Goal: Register for event/course

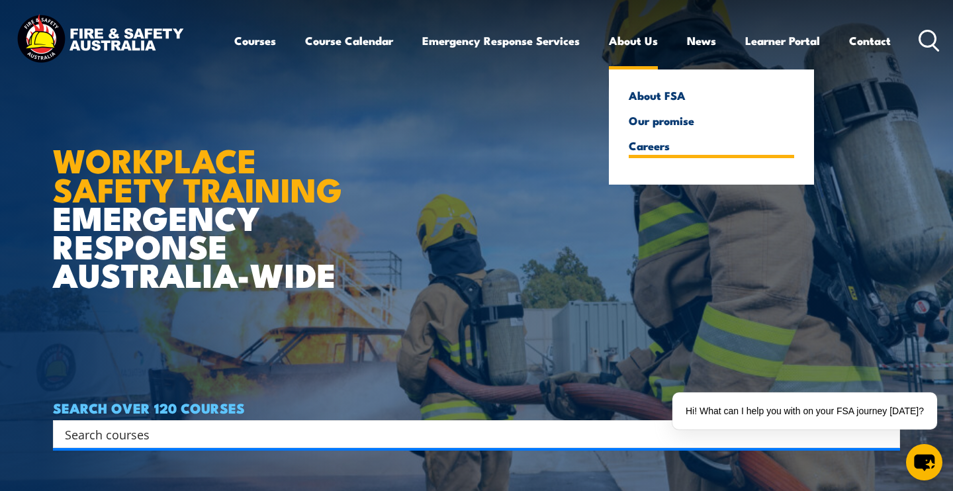
click at [651, 150] on link "Careers" at bounding box center [712, 146] width 166 height 12
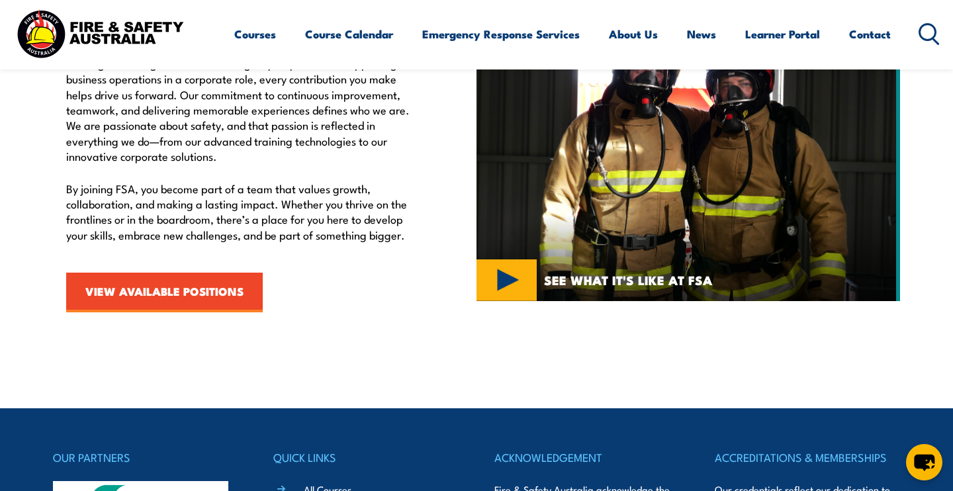
scroll to position [448, 0]
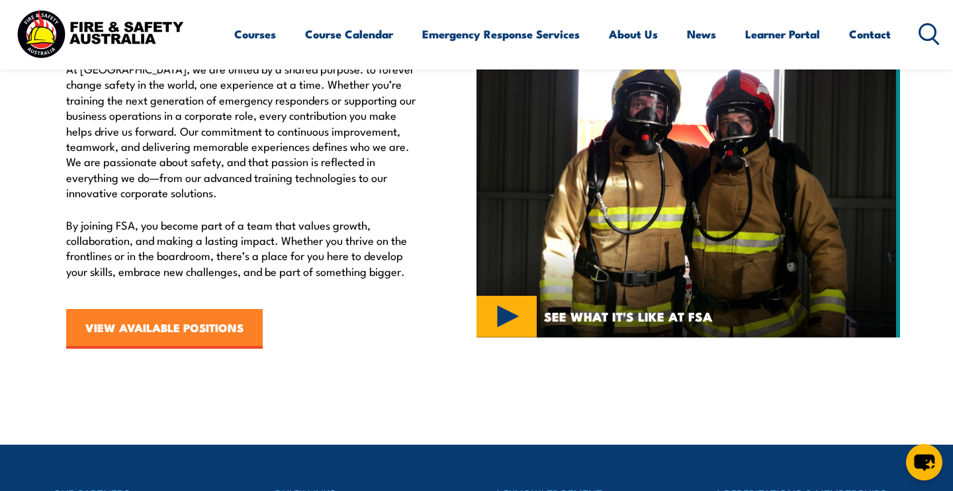
click at [244, 321] on link "VIEW AVAILABLE POSITIONS" at bounding box center [164, 329] width 197 height 40
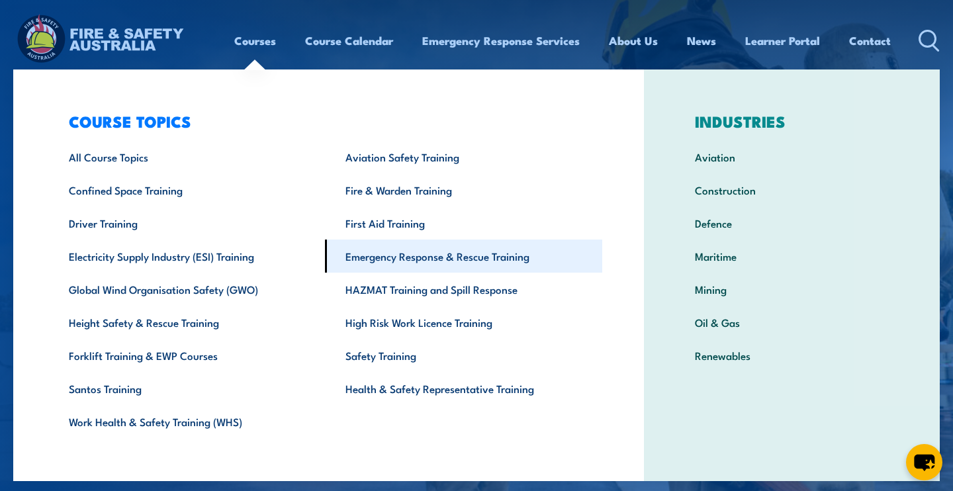
click at [431, 252] on link "Emergency Response & Rescue Training" at bounding box center [463, 256] width 277 height 33
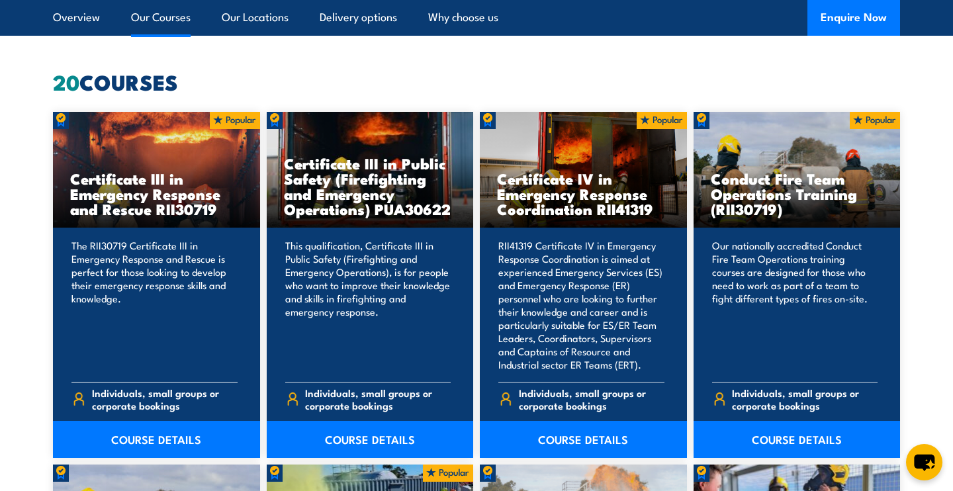
scroll to position [1071, 0]
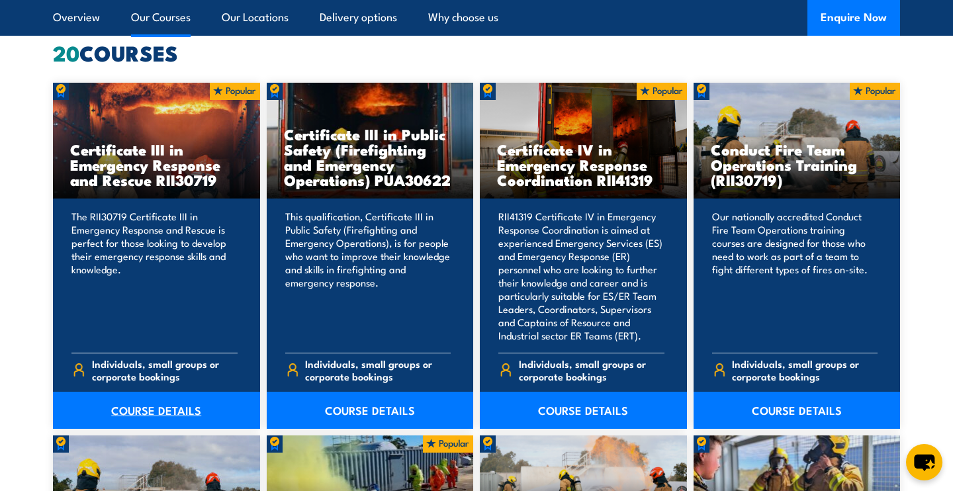
click at [199, 408] on link "COURSE DETAILS" at bounding box center [156, 410] width 207 height 37
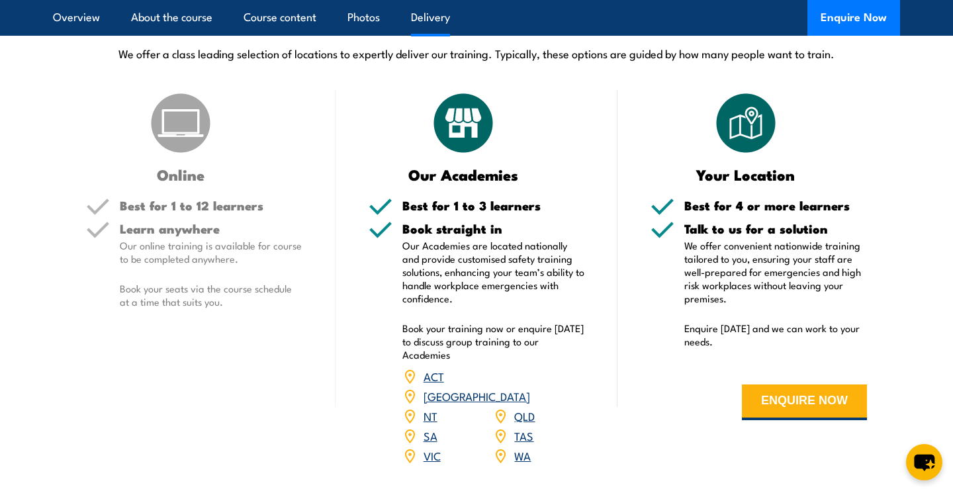
scroll to position [2587, 0]
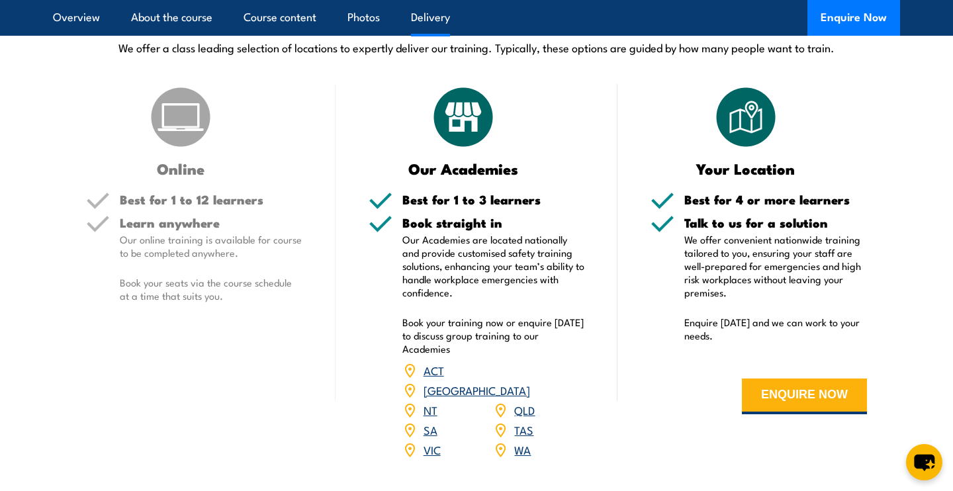
click at [522, 402] on link "QLD" at bounding box center [524, 410] width 21 height 16
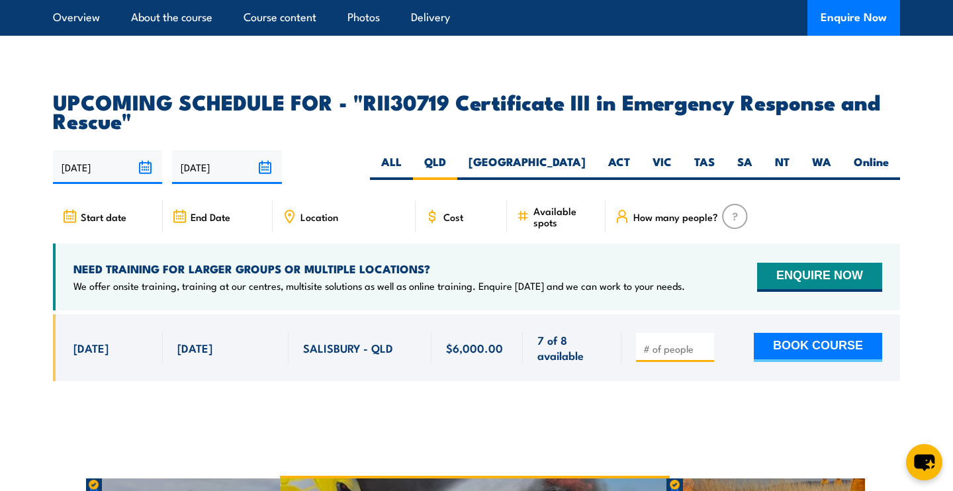
scroll to position [3104, 0]
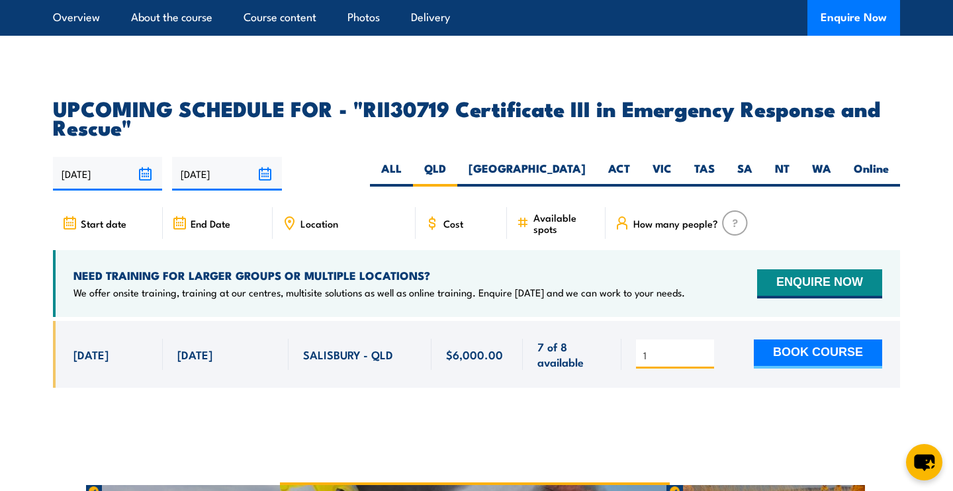
type input "1"
click at [702, 349] on input "1" at bounding box center [677, 355] width 66 height 13
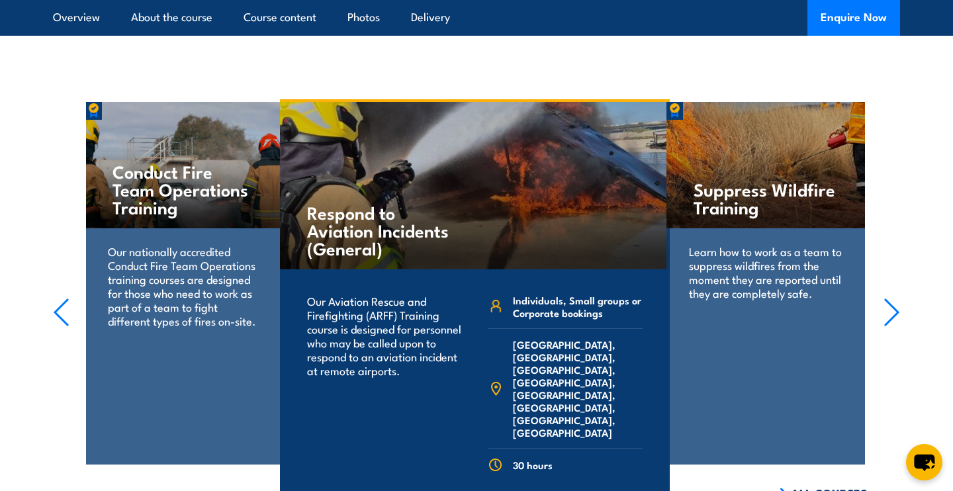
scroll to position [3487, 0]
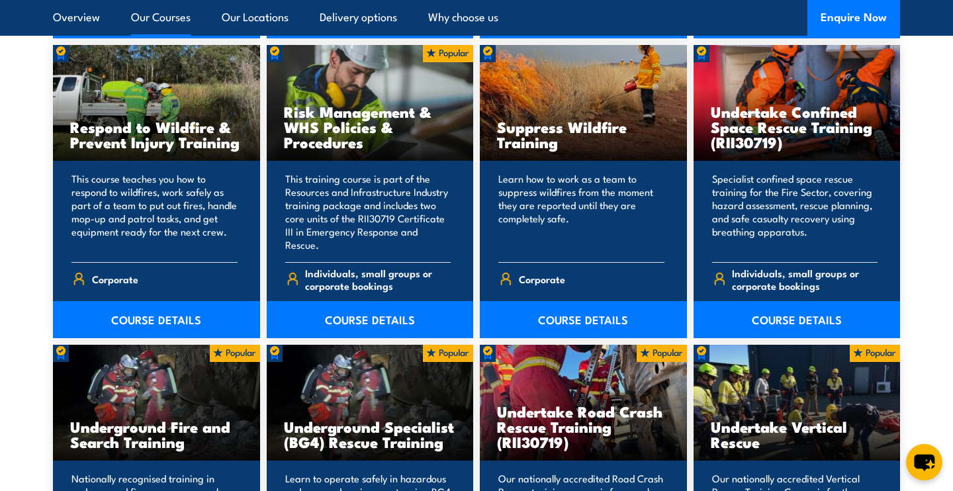
scroll to position [2044, 0]
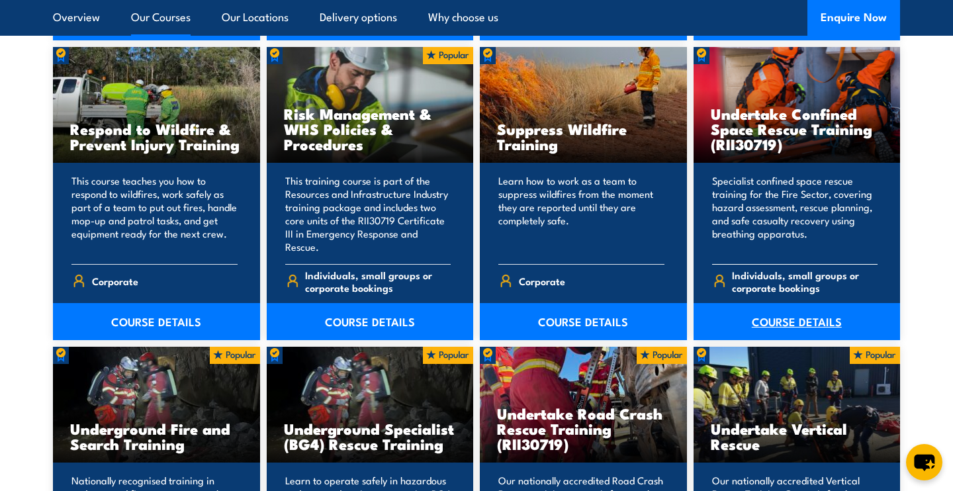
click at [798, 303] on link "COURSE DETAILS" at bounding box center [797, 321] width 207 height 37
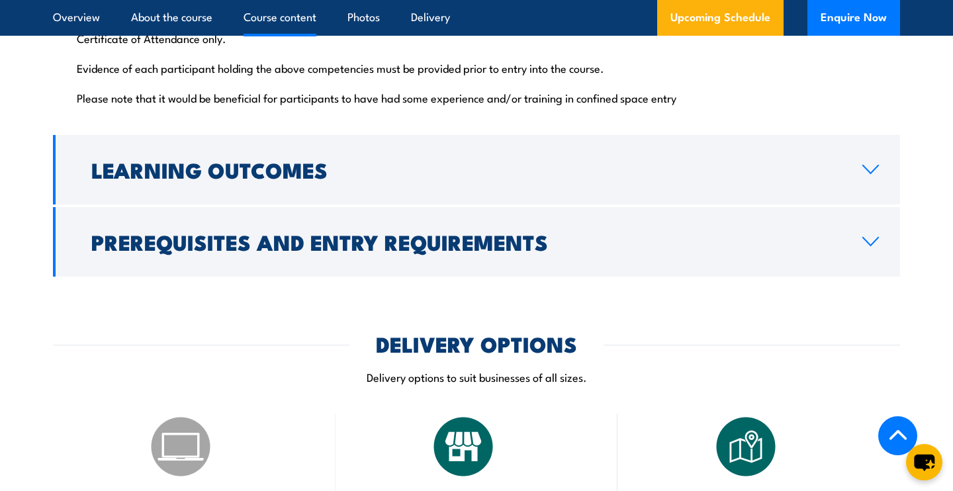
scroll to position [1925, 0]
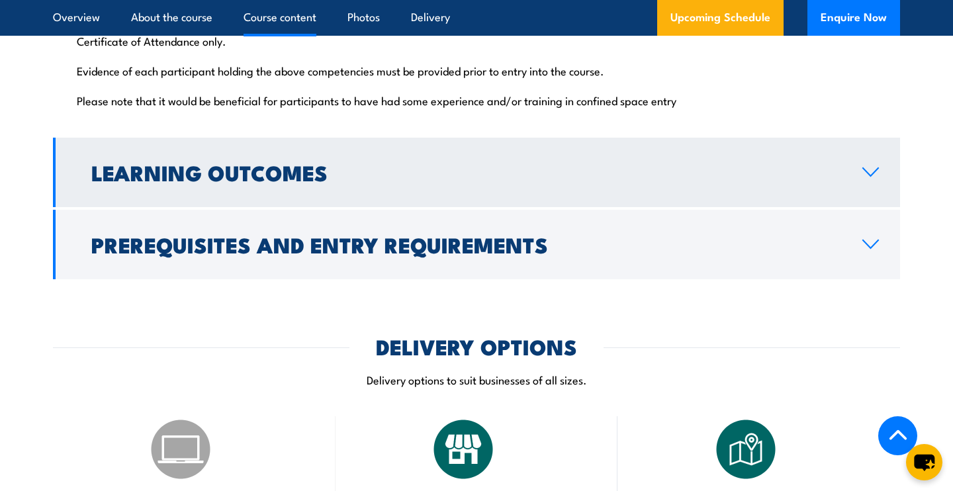
click at [860, 140] on link "Learning Outcomes" at bounding box center [476, 173] width 847 height 70
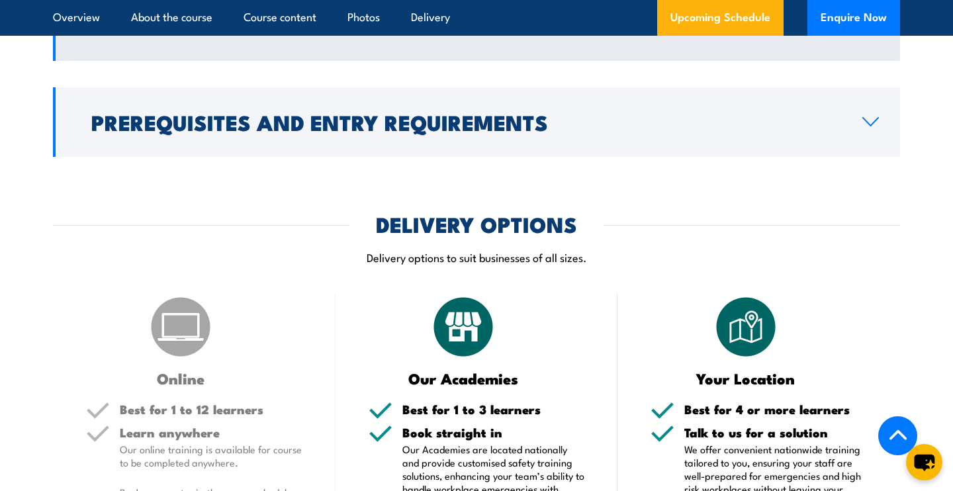
scroll to position [1381, 0]
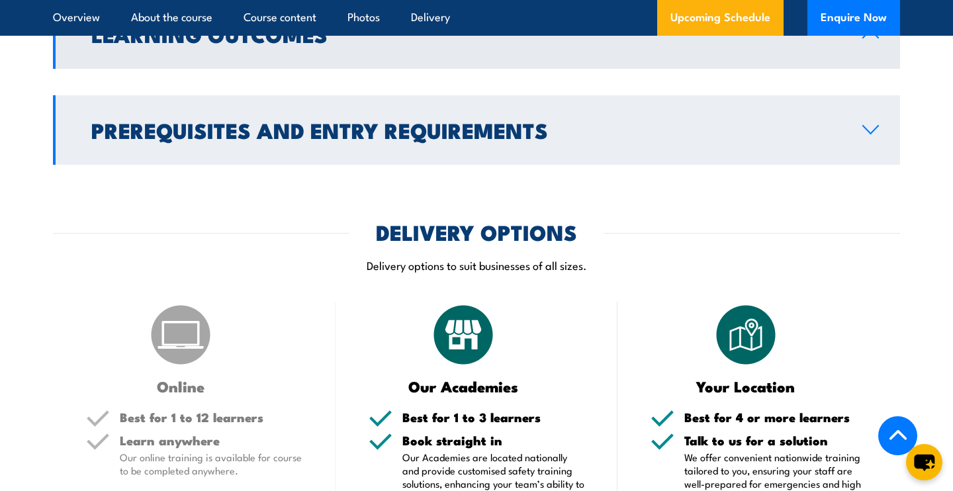
click at [871, 110] on link "Prerequisites and Entry Requirements" at bounding box center [476, 130] width 847 height 70
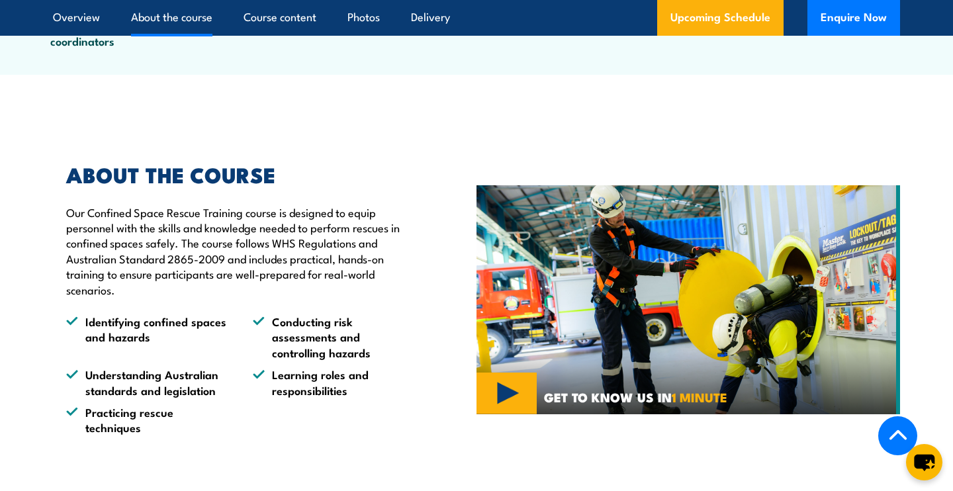
scroll to position [779, 0]
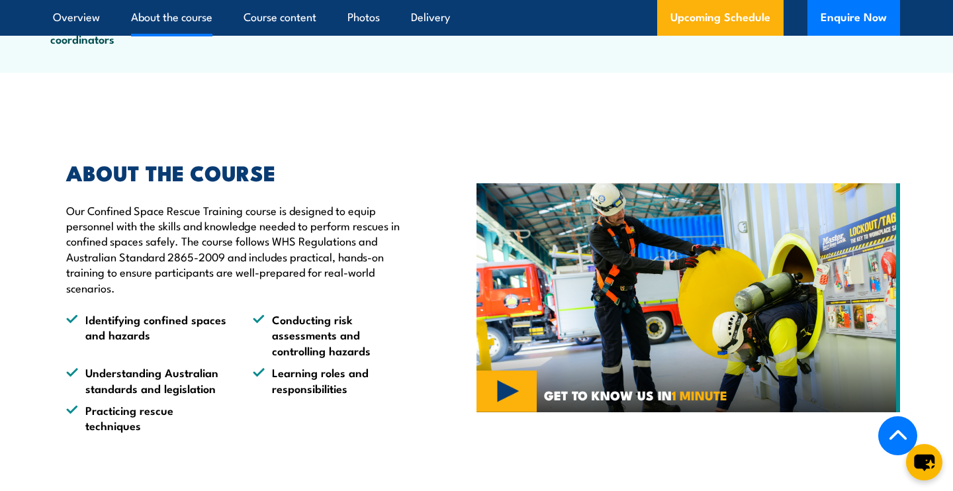
click at [522, 367] on img at bounding box center [689, 297] width 424 height 229
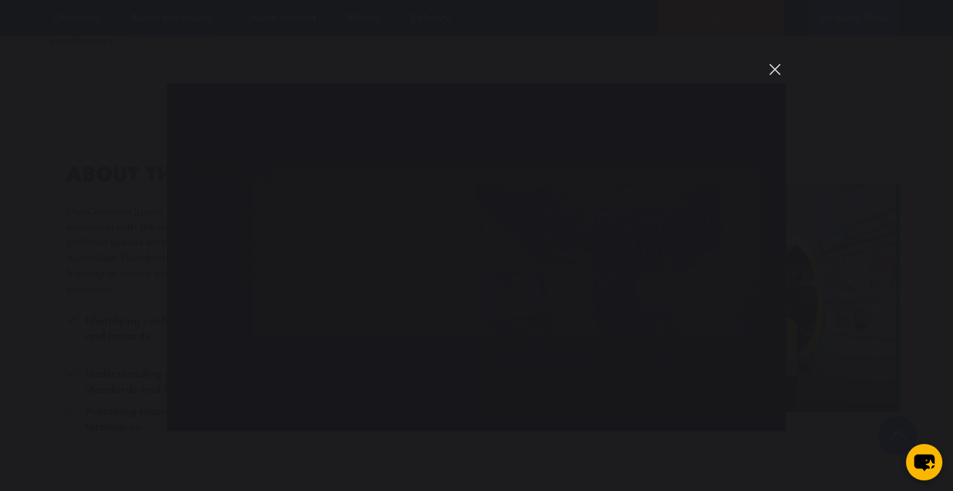
click at [776, 72] on button "You can close this modal content with the ESC key" at bounding box center [775, 69] width 23 height 23
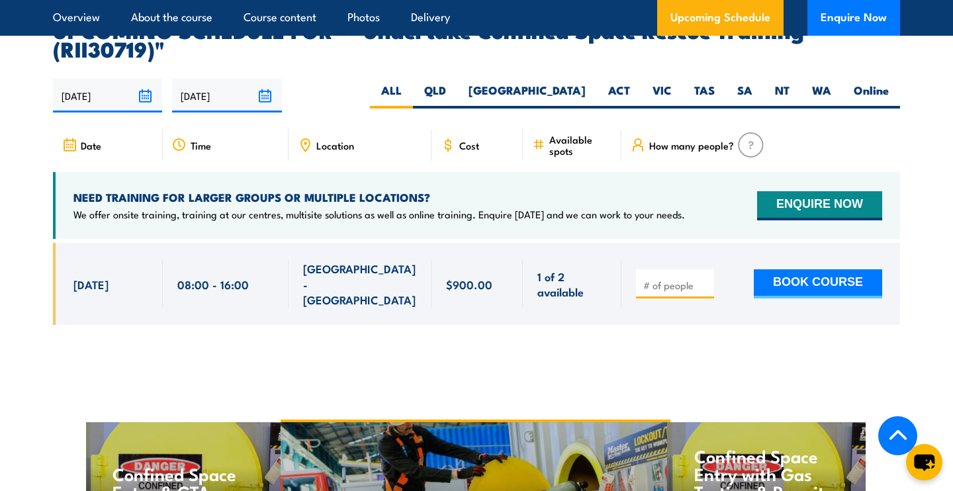
scroll to position [2086, 0]
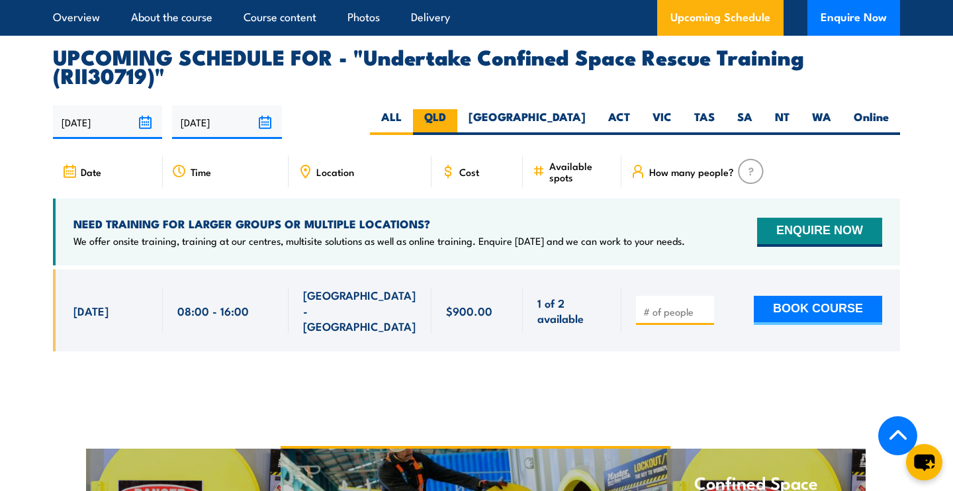
click at [458, 109] on label "QLD" at bounding box center [435, 122] width 44 height 26
click at [455, 109] on input "QLD" at bounding box center [450, 113] width 9 height 9
radio input "true"
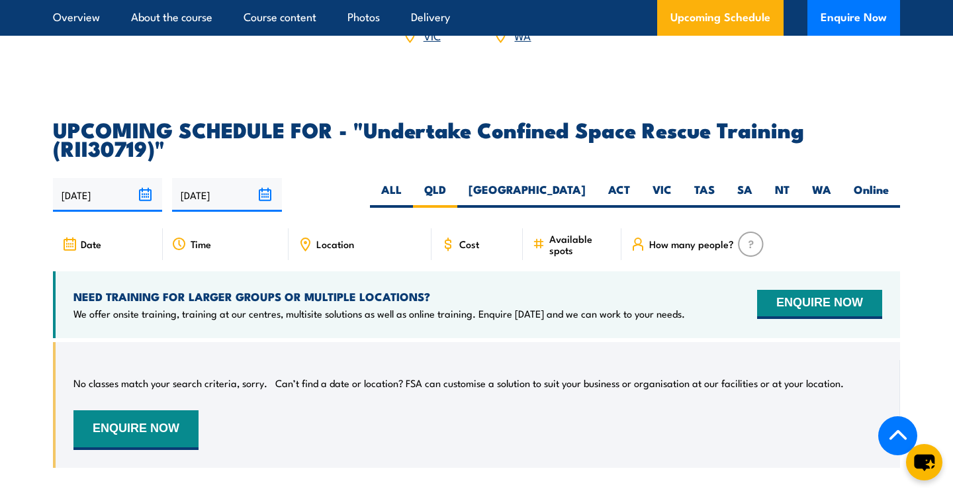
scroll to position [2634, 0]
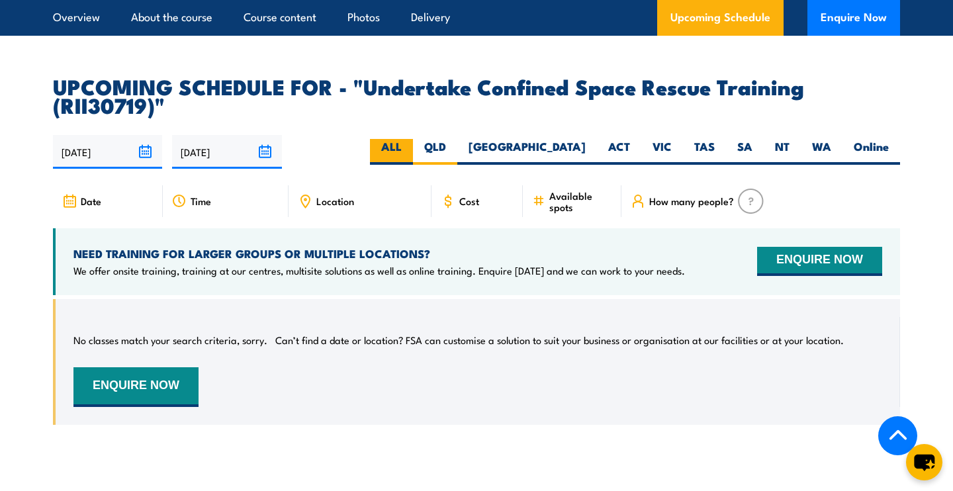
click at [413, 139] on label "ALL" at bounding box center [391, 152] width 43 height 26
click at [410, 139] on input "ALL" at bounding box center [406, 143] width 9 height 9
radio input "true"
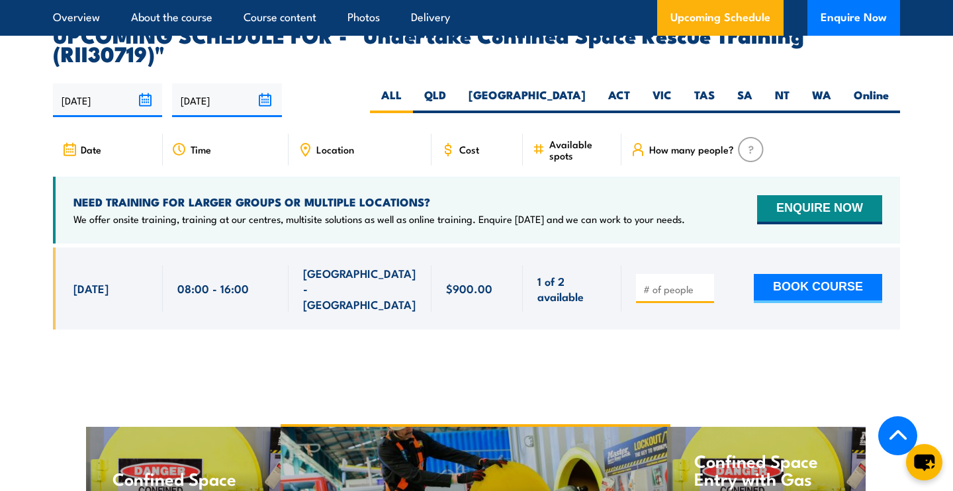
scroll to position [2675, 0]
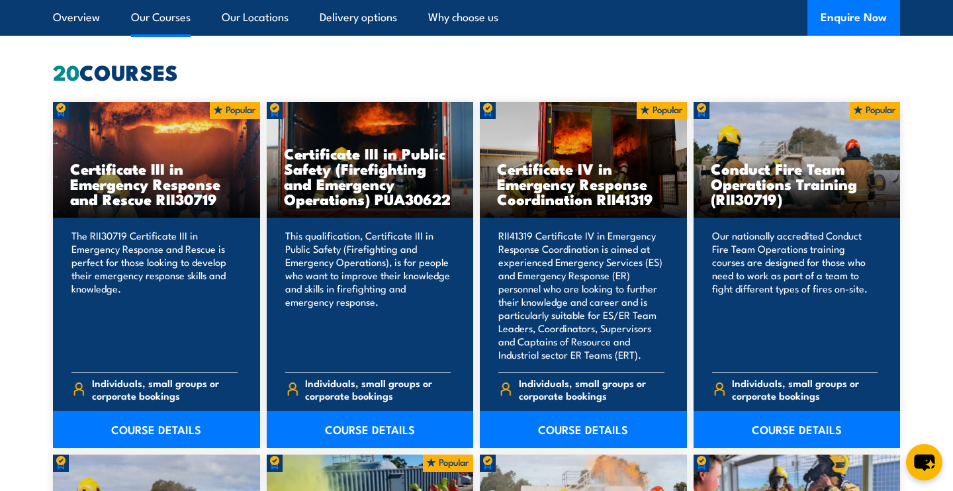
scroll to position [1053, 0]
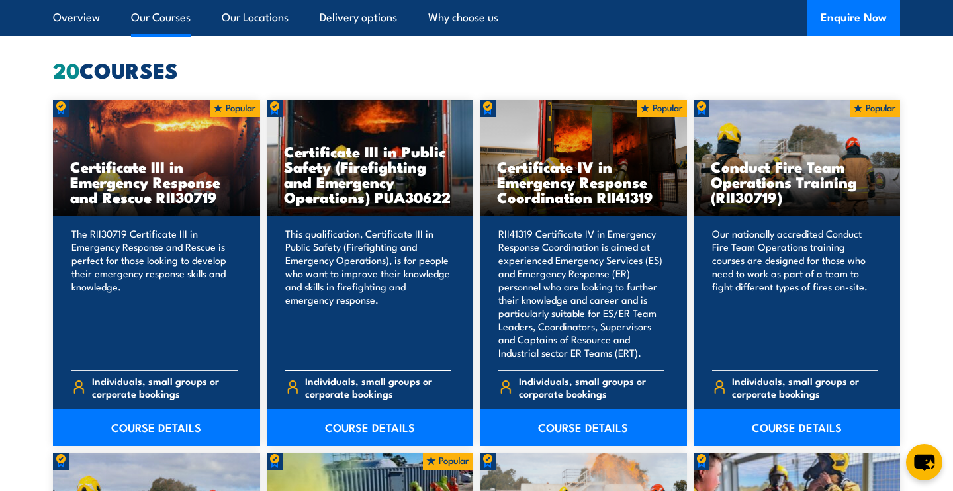
click at [344, 442] on link "COURSE DETAILS" at bounding box center [370, 427] width 207 height 37
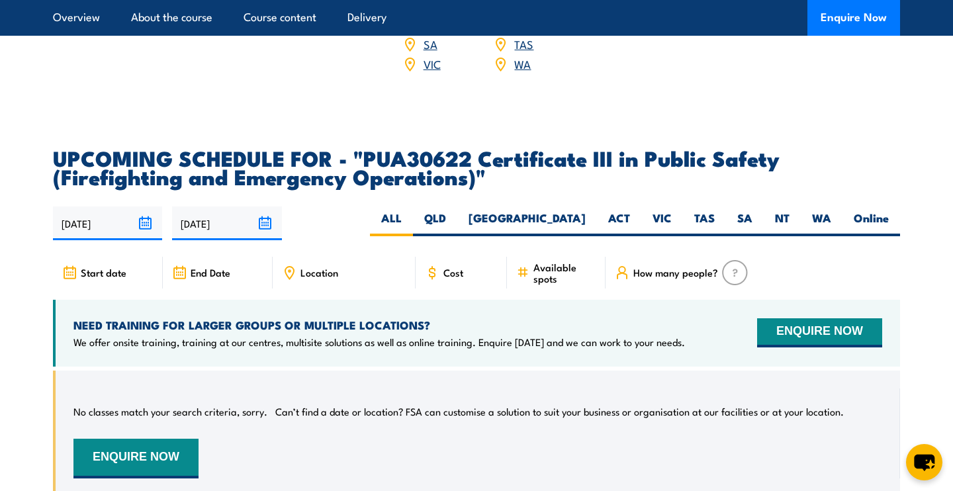
scroll to position [2318, 0]
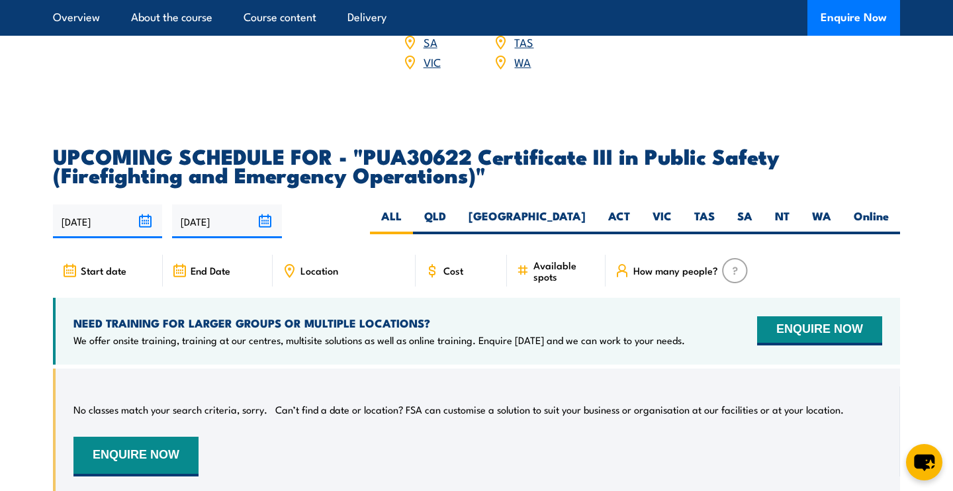
click at [262, 229] on input "29/03/2026" at bounding box center [226, 222] width 109 height 34
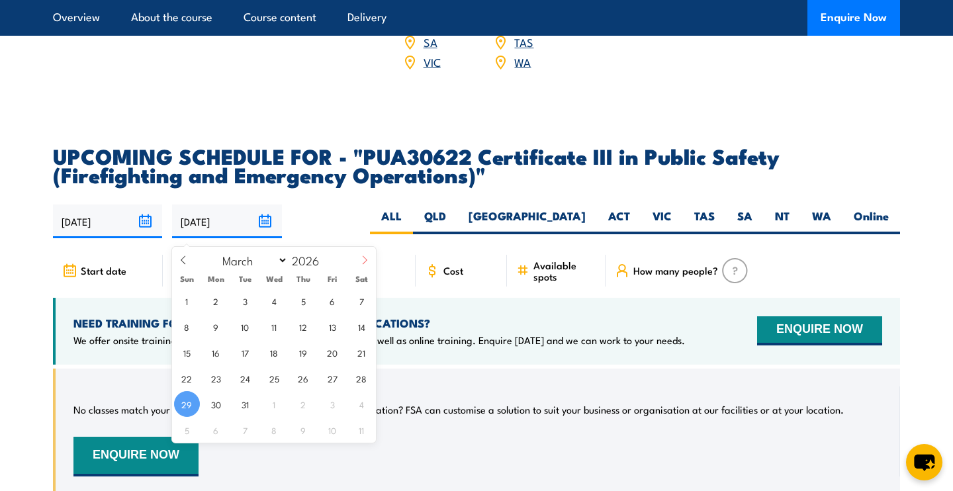
click at [360, 262] on icon at bounding box center [364, 260] width 9 height 9
select select "6"
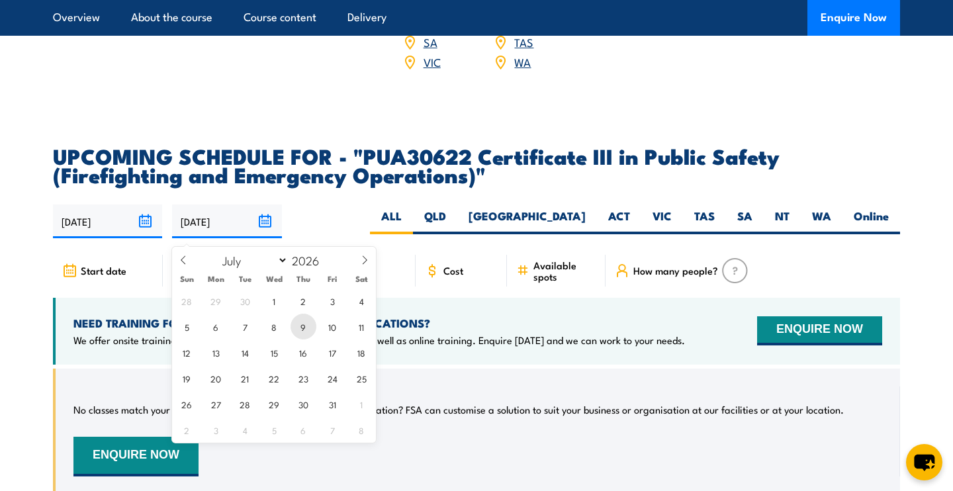
click at [314, 331] on span "9" at bounding box center [304, 327] width 26 height 26
type input "09/07/2026"
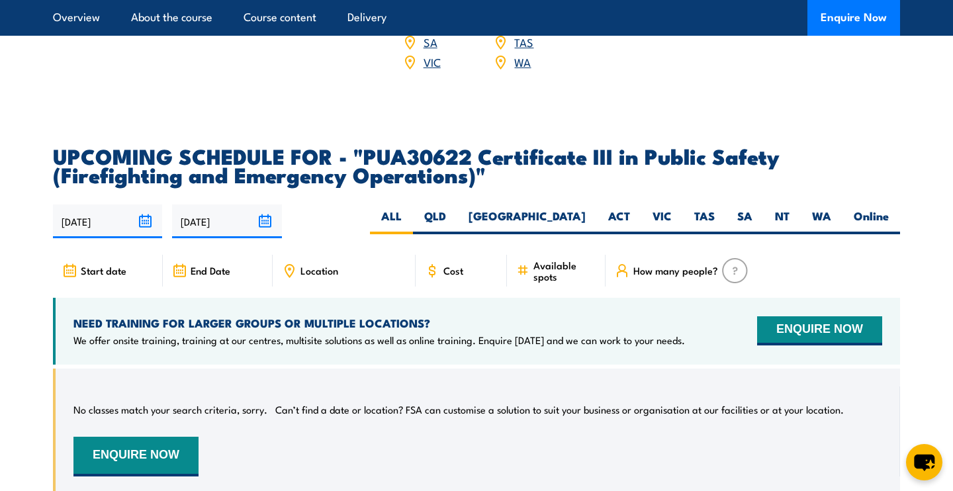
click at [303, 205] on article "UPCOMING SCHEDULE FOR - "PUA30622 Certificate III in Public Safety (Firefightin…" at bounding box center [476, 330] width 847 height 368
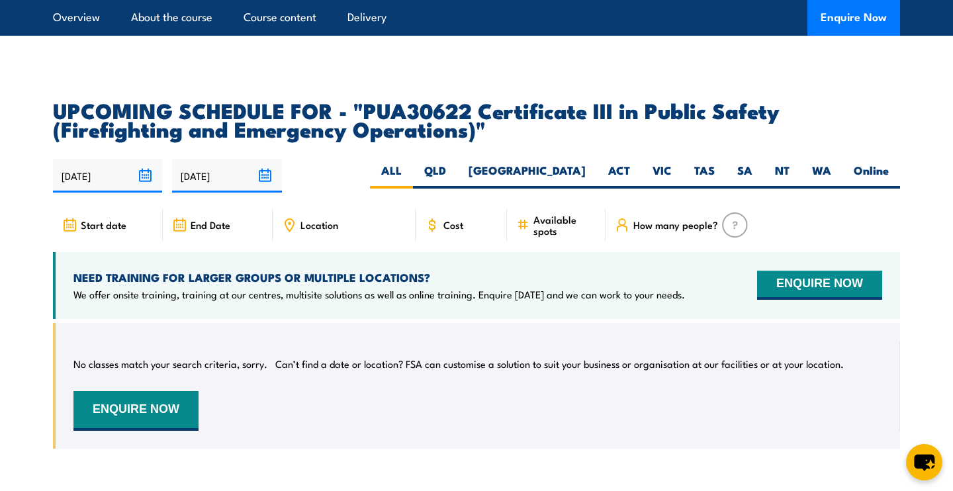
scroll to position [2436, 0]
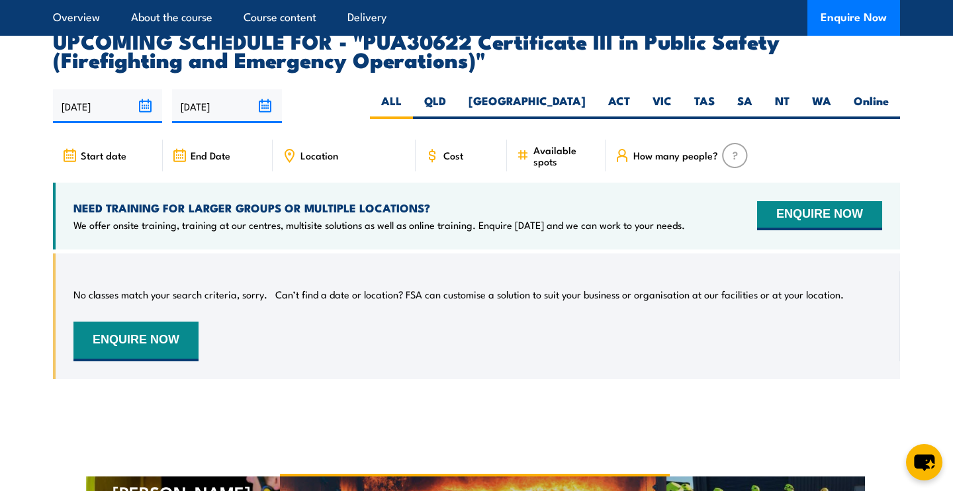
scroll to position [2425, 0]
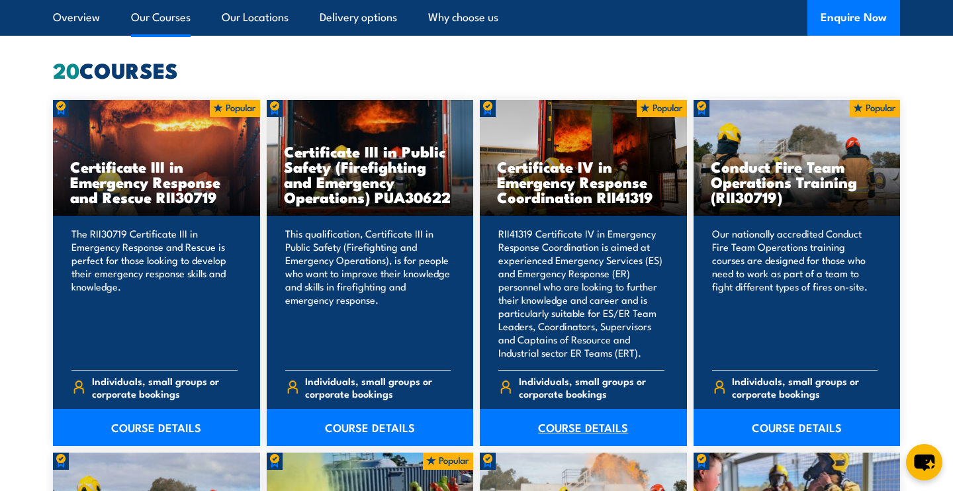
click at [594, 420] on link "COURSE DETAILS" at bounding box center [583, 427] width 207 height 37
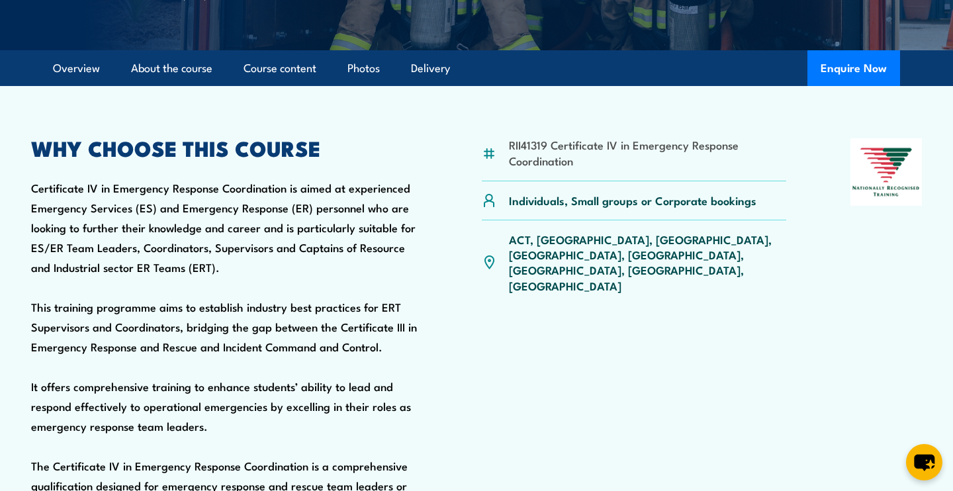
scroll to position [280, 0]
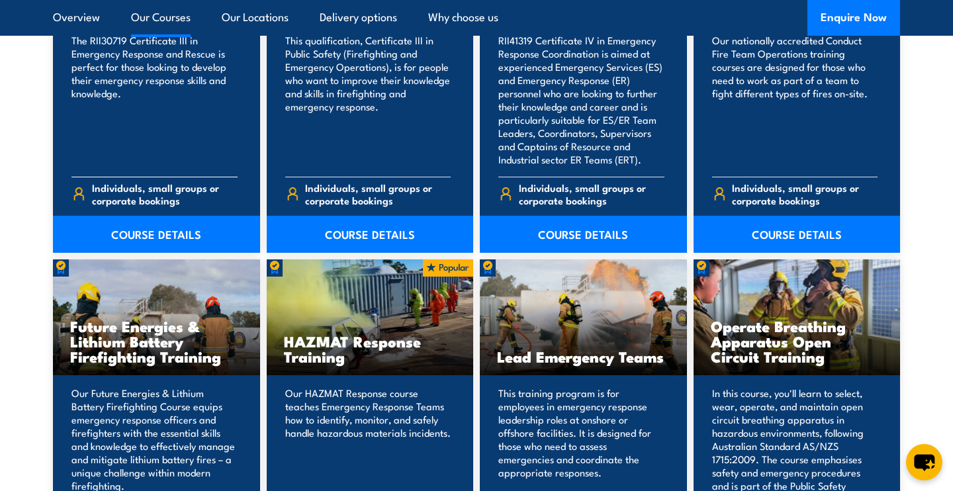
scroll to position [1157, 0]
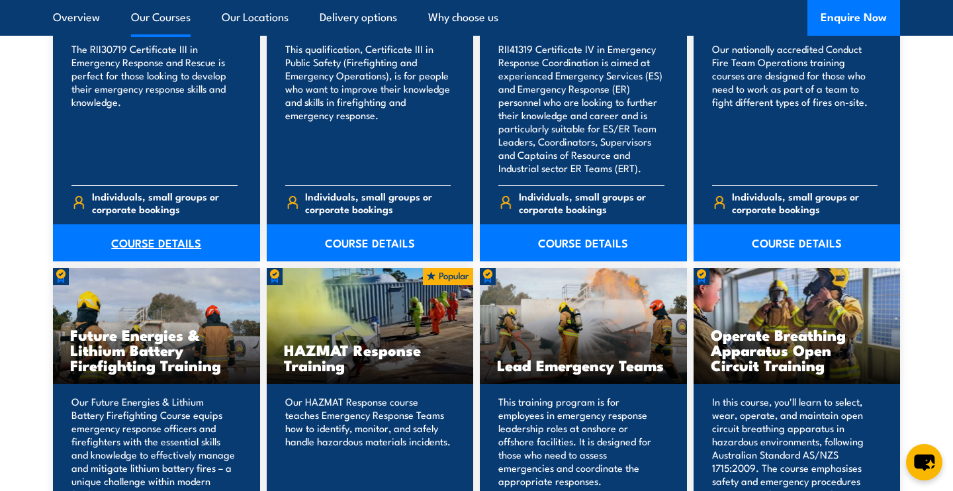
click at [168, 242] on link "COURSE DETAILS" at bounding box center [156, 242] width 207 height 37
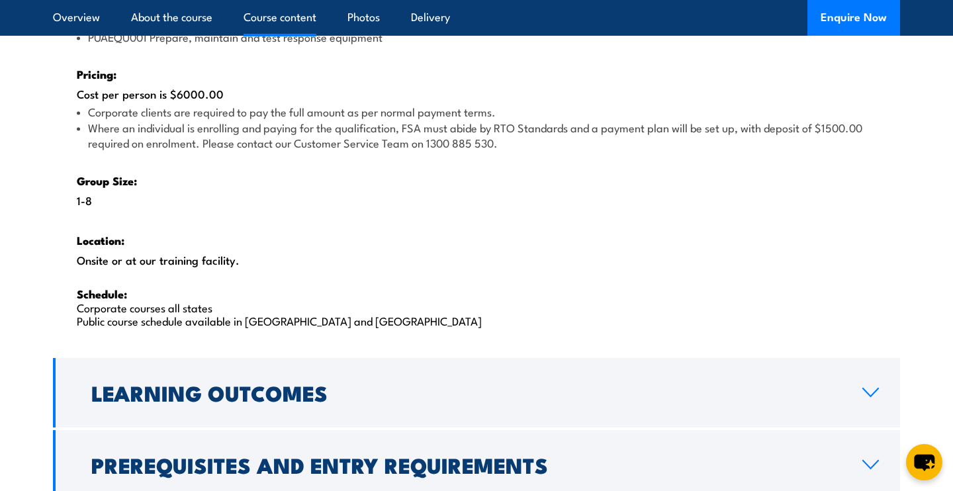
scroll to position [2036, 0]
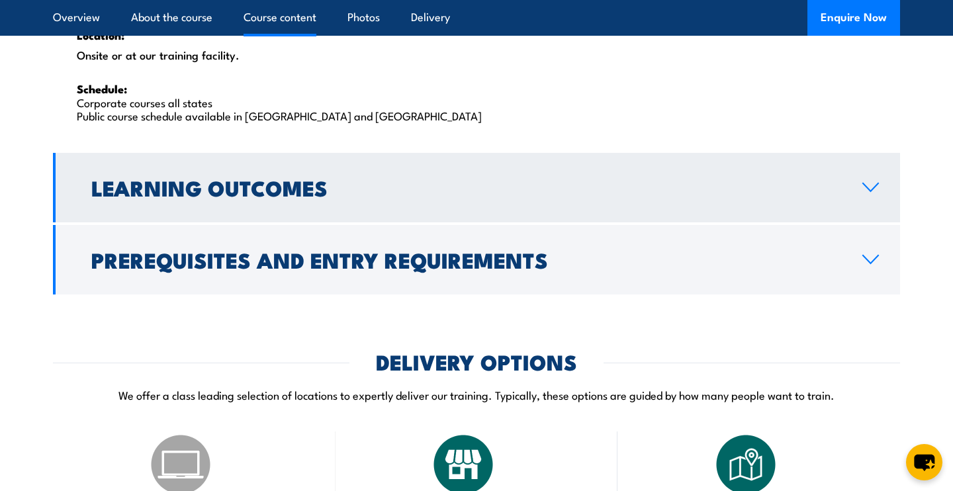
click at [559, 179] on h2 "Learning Outcomes" at bounding box center [466, 187] width 750 height 19
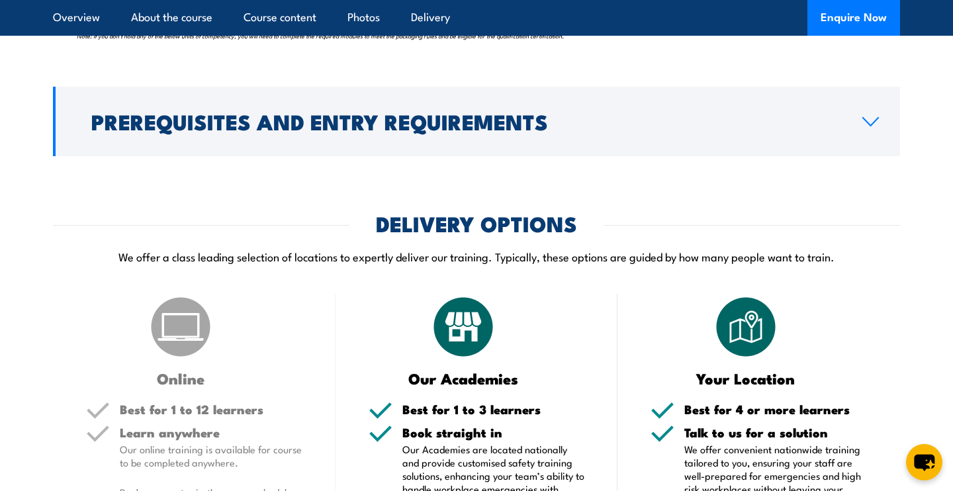
scroll to position [1676, 0]
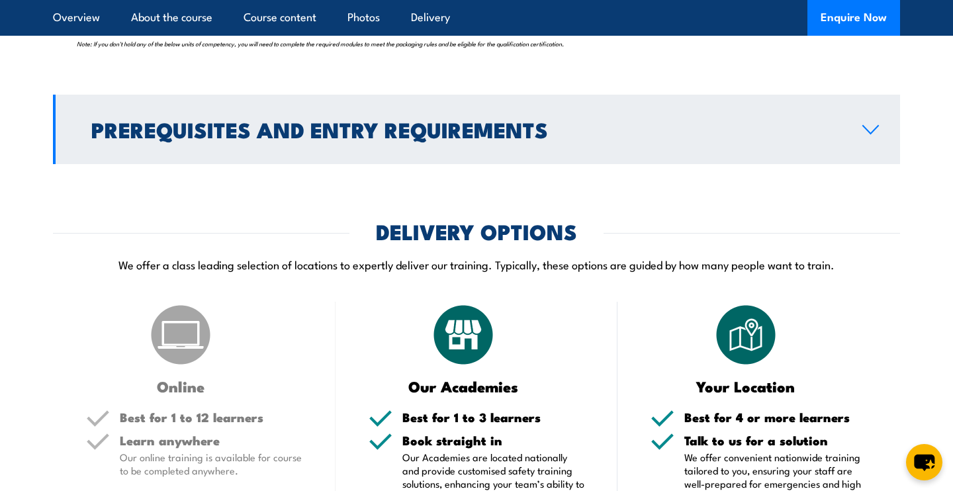
click at [565, 135] on h2 "Prerequisites and Entry Requirements" at bounding box center [466, 129] width 750 height 19
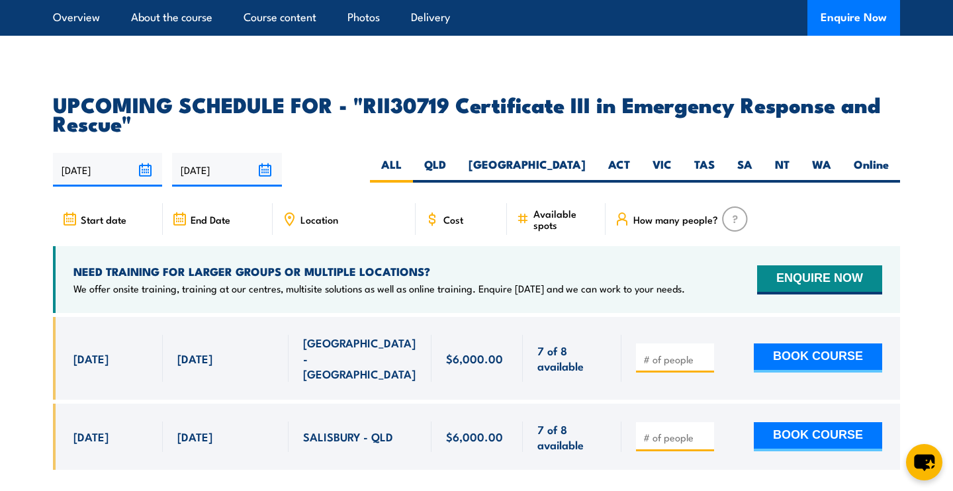
scroll to position [2561, 0]
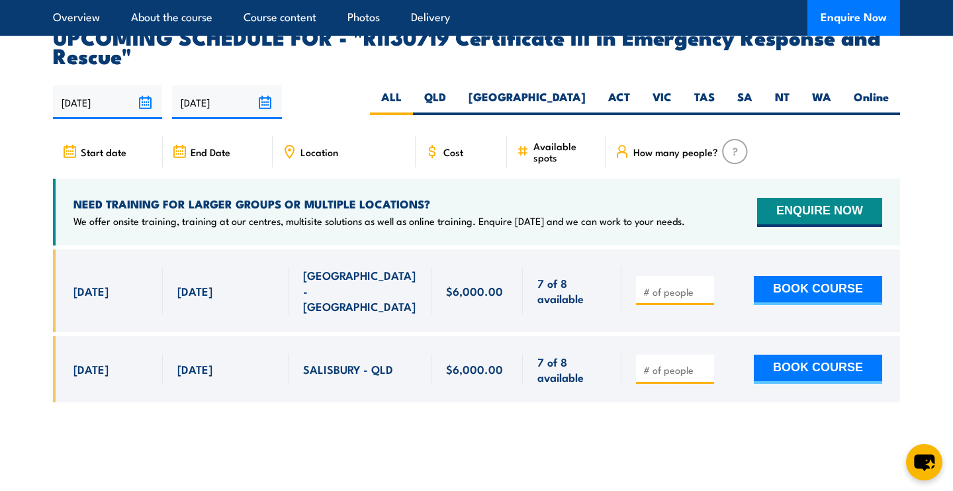
click at [748, 354] on div "BOOK COURSE" at bounding box center [759, 369] width 246 height 31
click at [685, 363] on input "number" at bounding box center [677, 369] width 66 height 13
type input "1"
click at [704, 363] on input "1" at bounding box center [677, 369] width 66 height 13
click at [773, 355] on button "BOOK COURSE" at bounding box center [818, 369] width 128 height 29
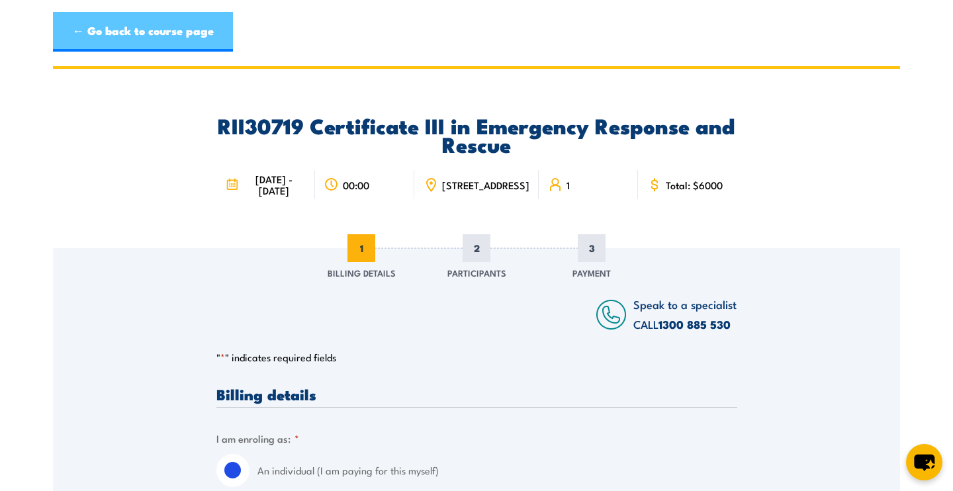
click at [136, 12] on link "← Go back to course page" at bounding box center [143, 32] width 180 height 40
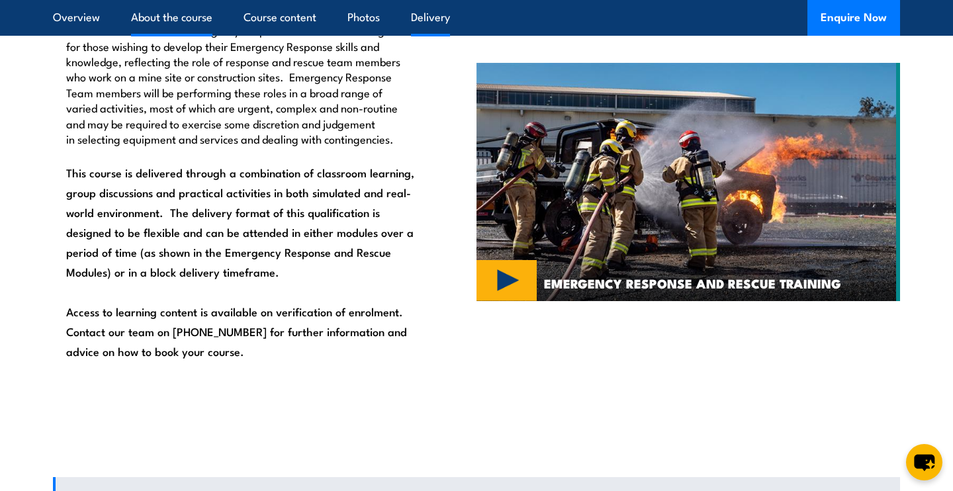
scroll to position [896, 0]
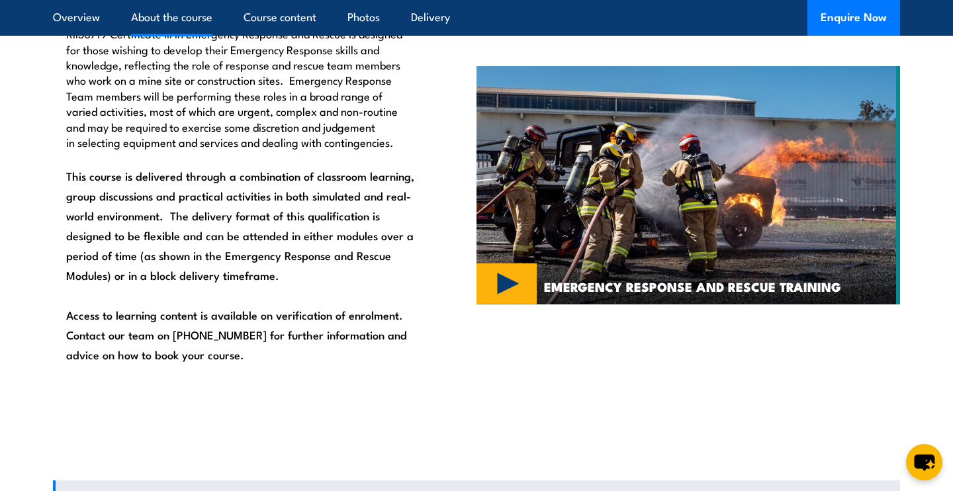
click at [499, 277] on img at bounding box center [689, 185] width 424 height 238
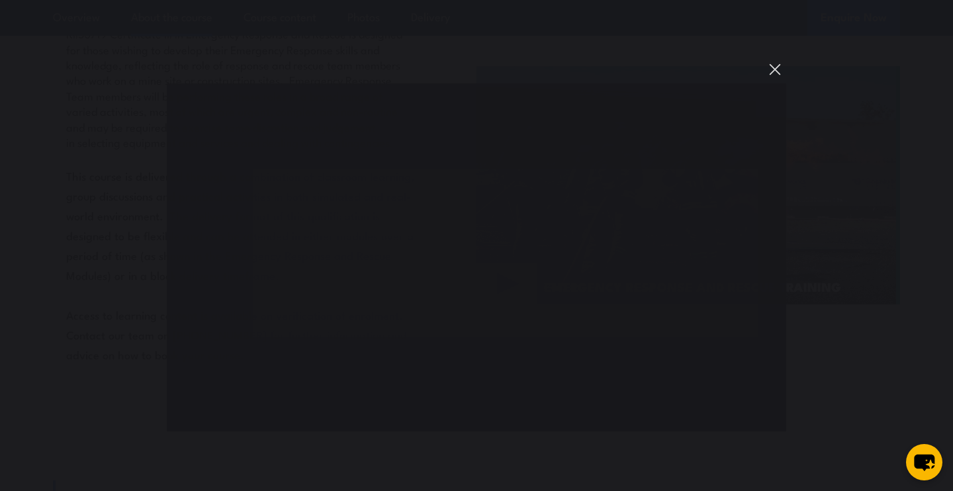
click at [775, 66] on button "You can close this modal content with the ESC key" at bounding box center [775, 69] width 23 height 23
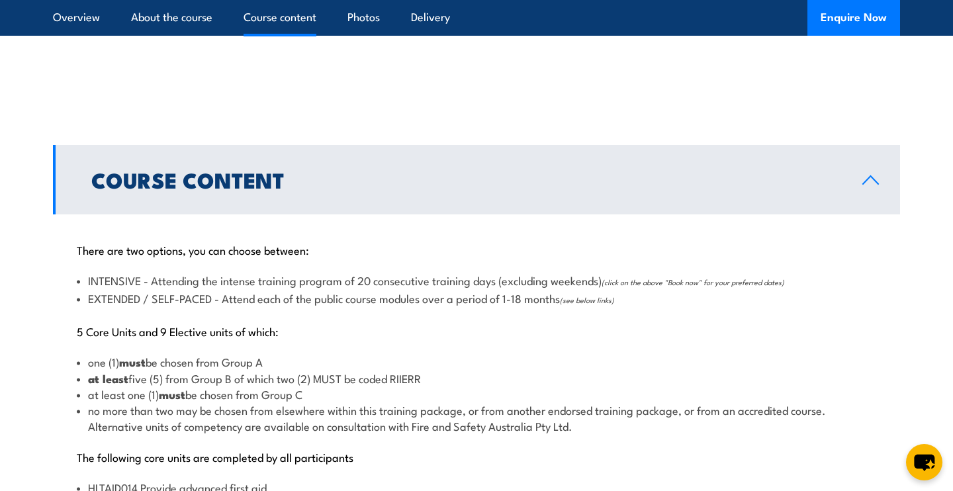
scroll to position [1233, 0]
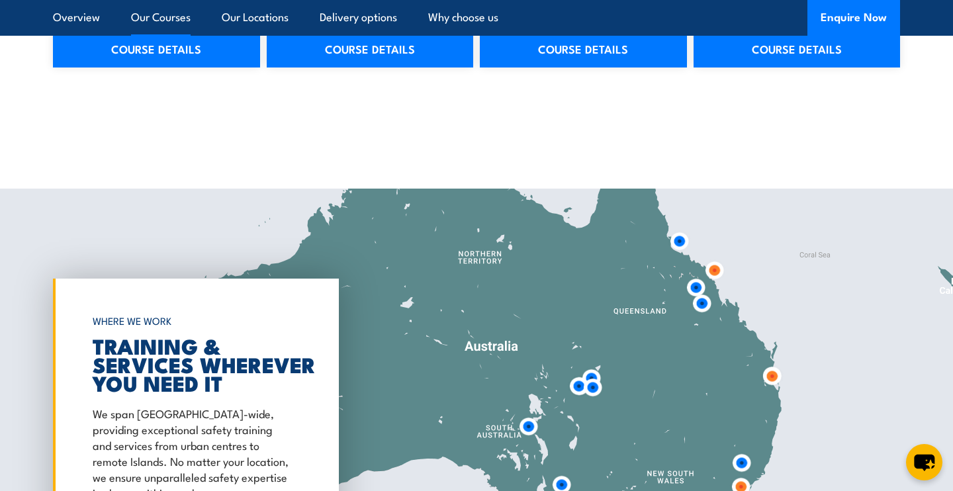
scroll to position [2608, 0]
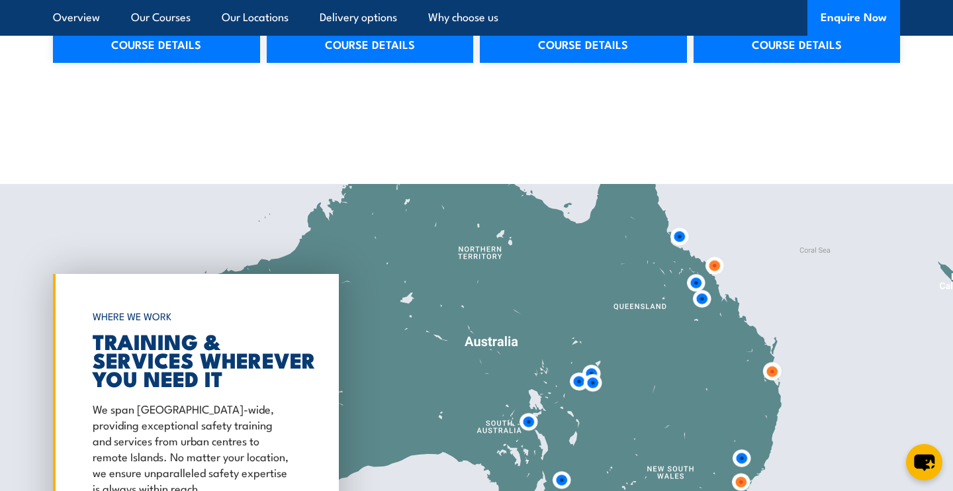
click at [773, 364] on img at bounding box center [772, 372] width 24 height 24
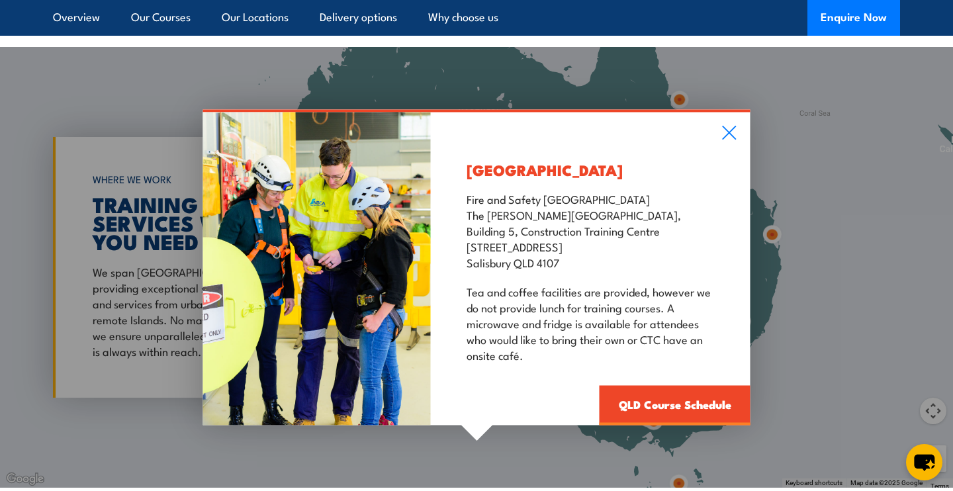
scroll to position [2746, 0]
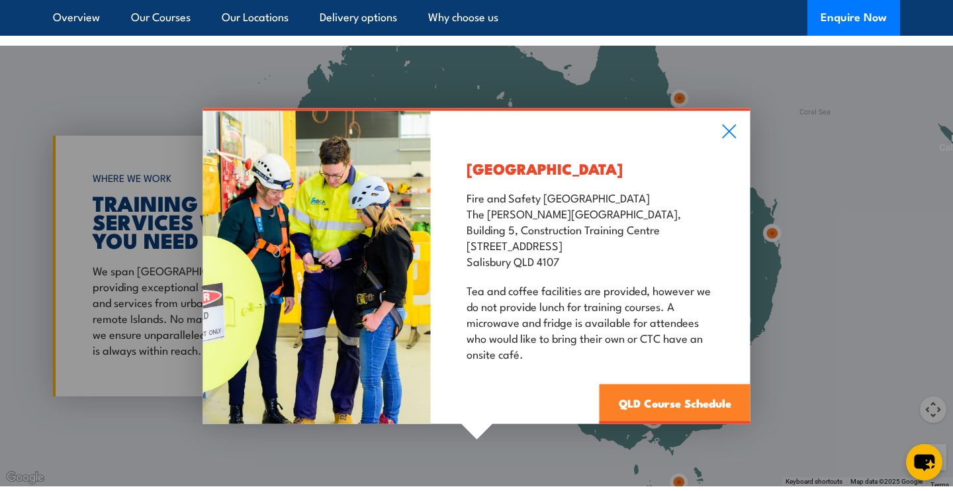
click at [676, 393] on link "QLD Course Schedule" at bounding box center [675, 404] width 151 height 40
click at [728, 124] on icon at bounding box center [729, 131] width 15 height 15
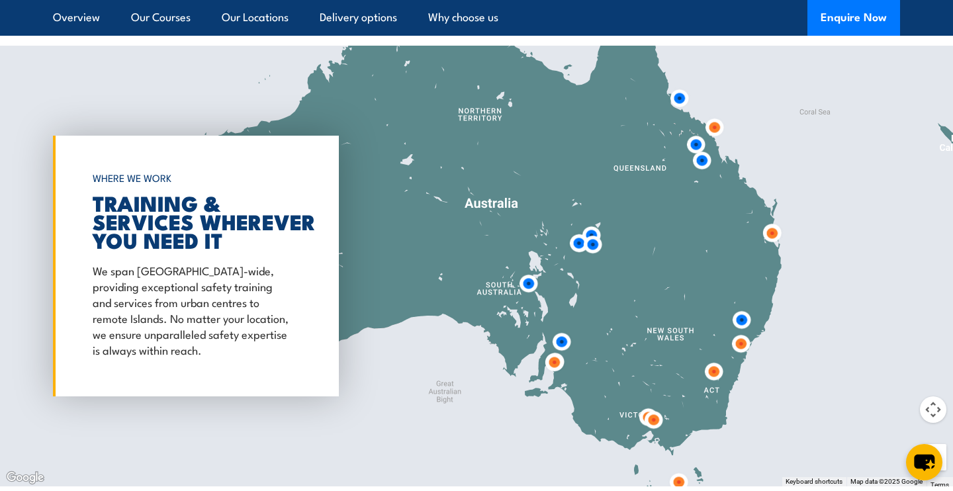
click at [683, 86] on img at bounding box center [679, 98] width 24 height 24
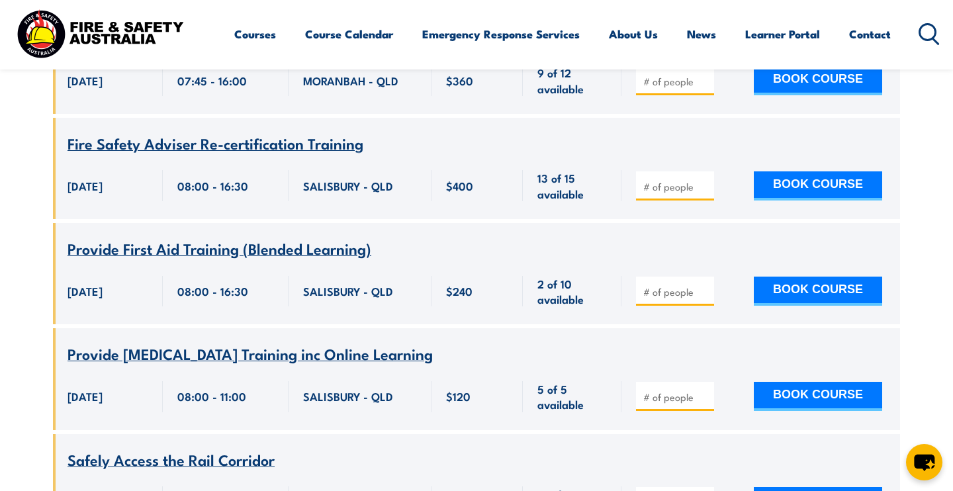
scroll to position [5781, 0]
